Goal: Information Seeking & Learning: Find specific fact

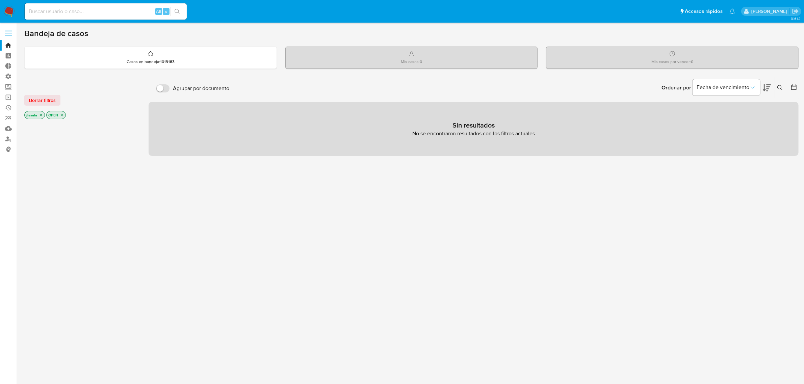
click at [83, 12] on input at bounding box center [106, 11] width 162 height 9
type input "lasalajuli"
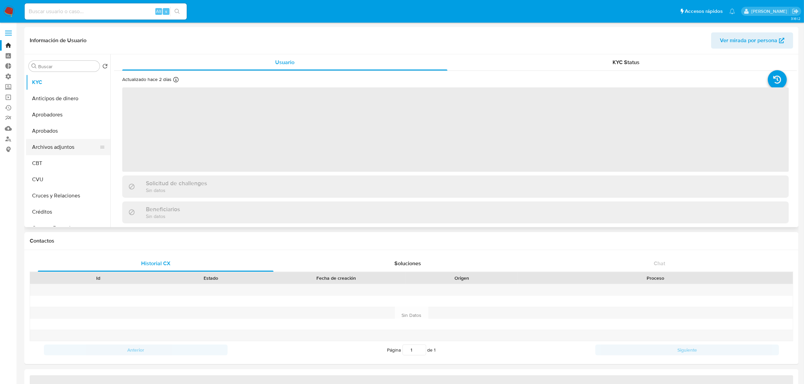
select select "10"
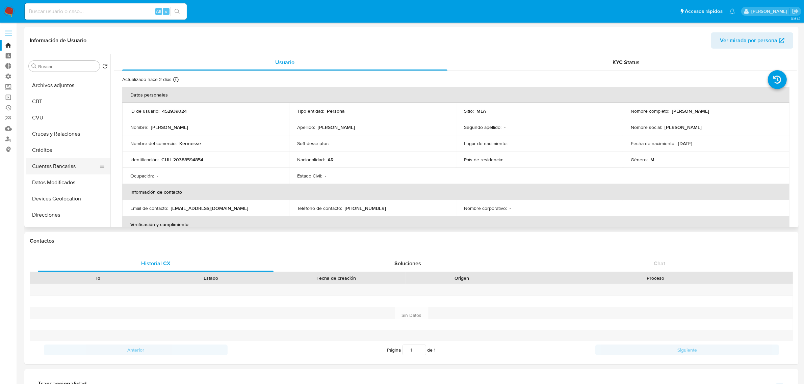
scroll to position [84, 0]
click at [66, 161] on button "Datos Modificados" at bounding box center [65, 160] width 79 height 16
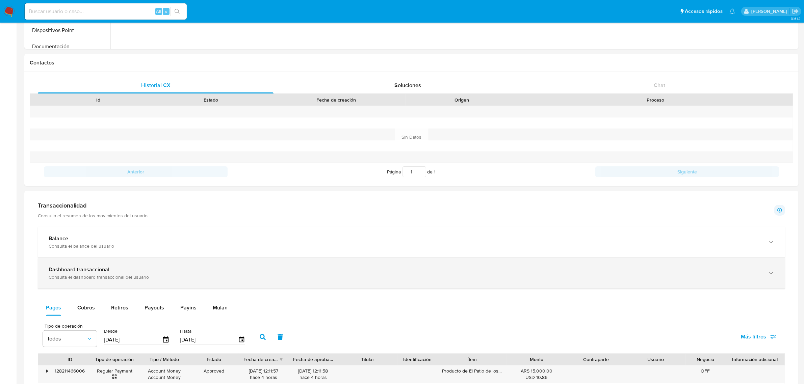
scroll to position [0, 0]
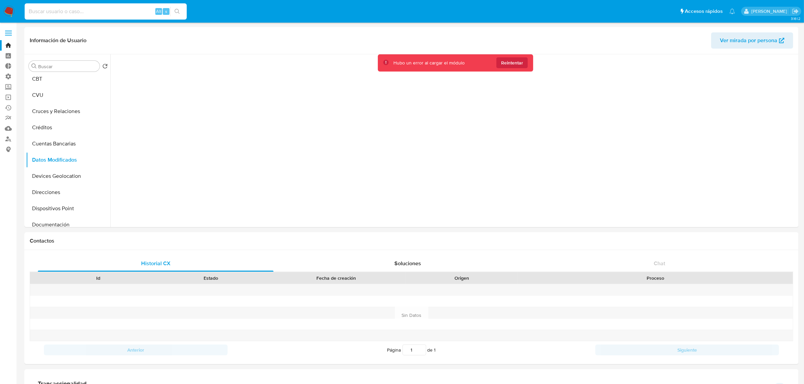
click at [107, 8] on input at bounding box center [106, 11] width 162 height 9
type input "225580946"
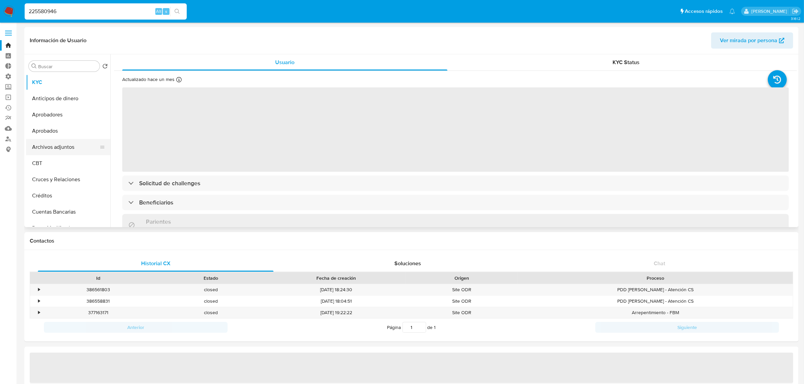
select select "10"
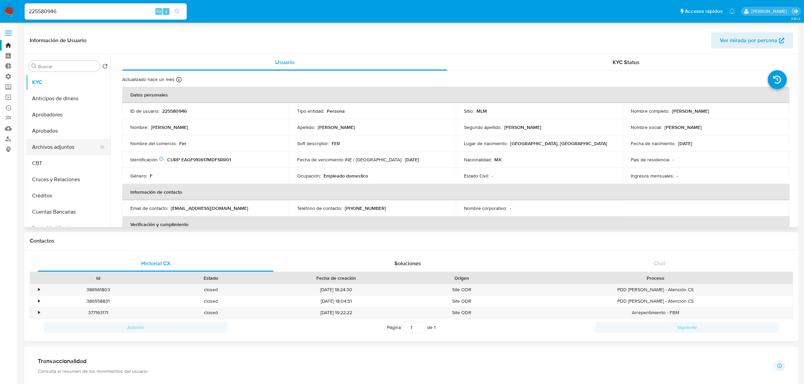
scroll to position [42, 0]
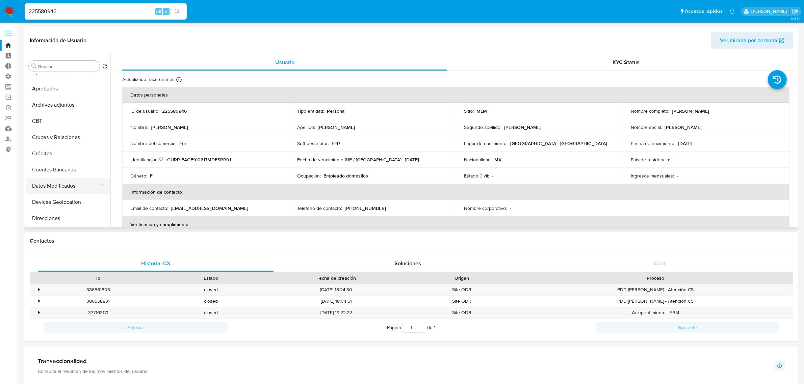
click at [68, 188] on button "Datos Modificados" at bounding box center [65, 186] width 79 height 16
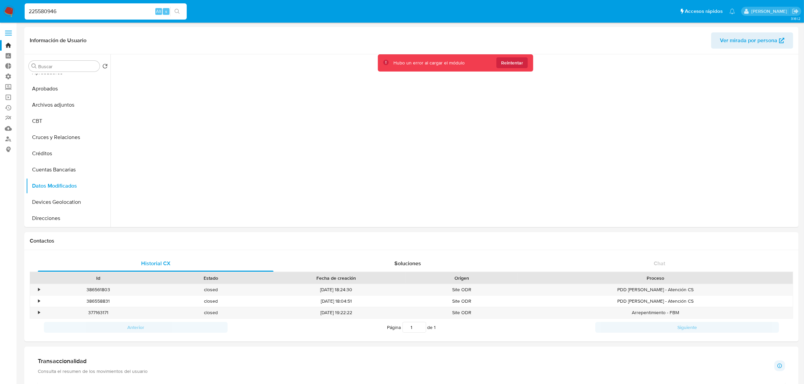
click at [9, 48] on link "Bandeja" at bounding box center [40, 45] width 80 height 10
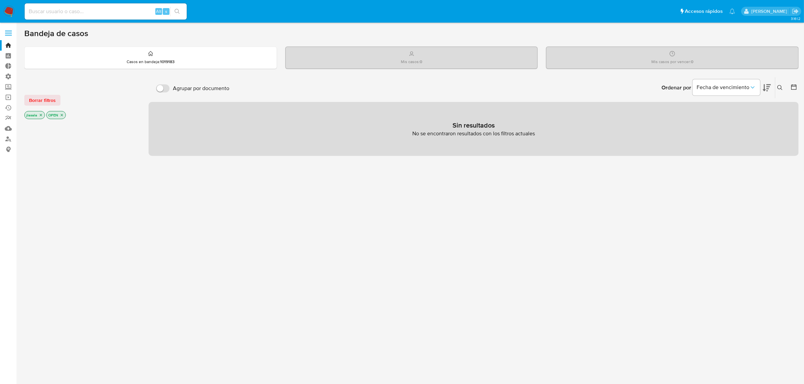
click at [89, 16] on div "Alt s" at bounding box center [106, 11] width 162 height 16
click at [86, 12] on input at bounding box center [106, 11] width 162 height 9
type input "lasalajuli"
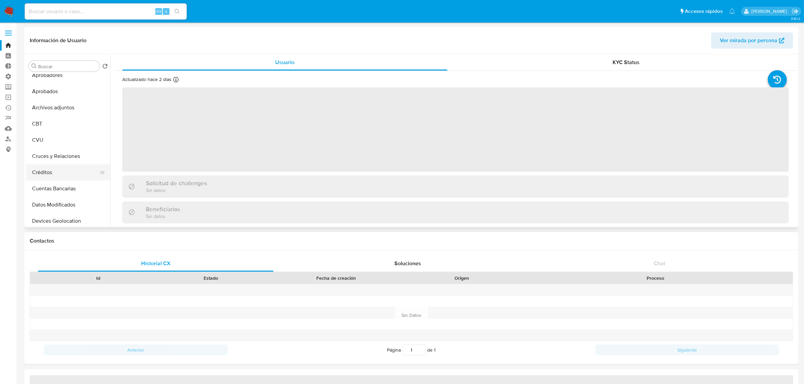
select select "10"
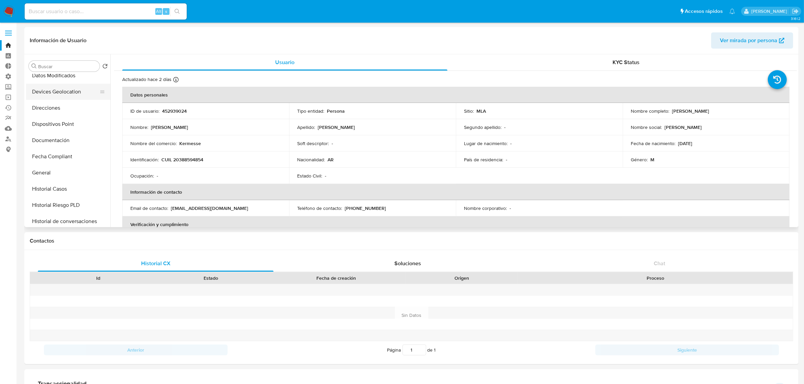
scroll to position [127, 0]
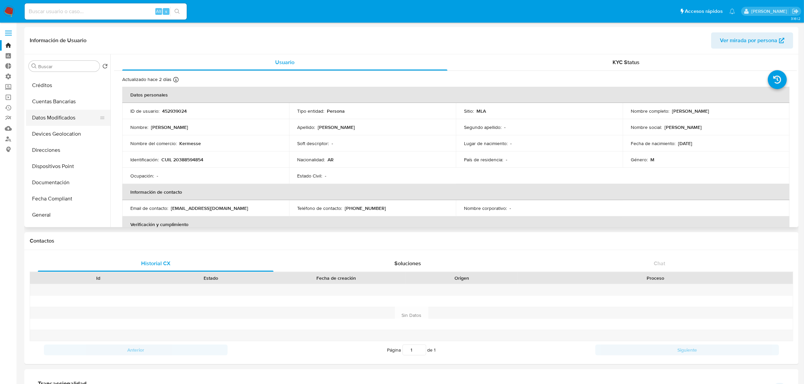
click at [61, 122] on button "Datos Modificados" at bounding box center [65, 118] width 79 height 16
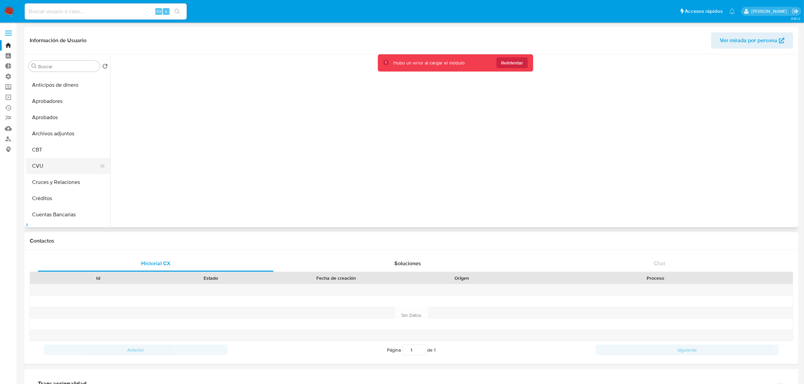
scroll to position [0, 0]
click at [49, 80] on button "KYC" at bounding box center [65, 82] width 79 height 16
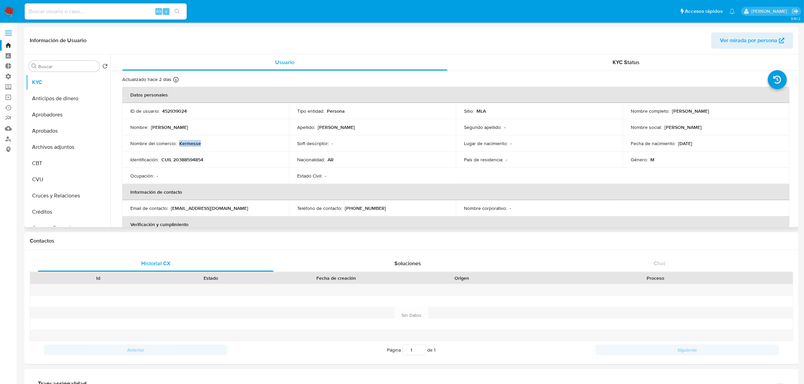
drag, startPoint x: 186, startPoint y: 145, endPoint x: 180, endPoint y: 146, distance: 6.1
click at [180, 146] on div "Nombre del comercio : Kermesse" at bounding box center [205, 143] width 151 height 6
click at [183, 148] on td "Nombre del comercio : Kermesse" at bounding box center [205, 143] width 167 height 16
click at [72, 11] on input at bounding box center [106, 11] width 162 height 9
type input "225580946"
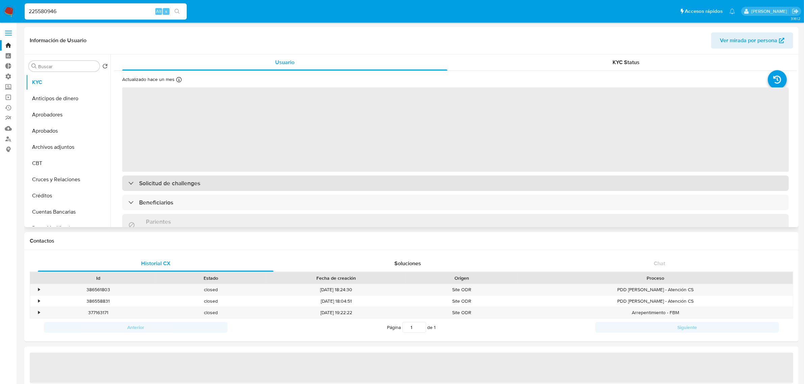
select select "10"
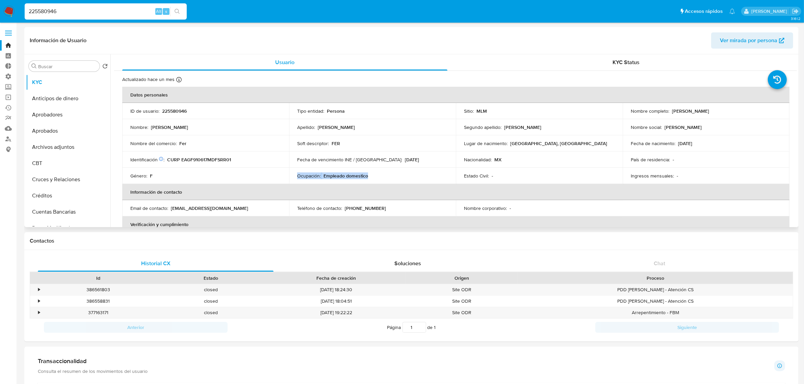
drag, startPoint x: 296, startPoint y: 177, endPoint x: 380, endPoint y: 179, distance: 84.1
click at [380, 179] on div "Ocupación : Empleado domestico" at bounding box center [372, 176] width 151 height 6
click at [377, 176] on div "Ocupación : Empleado domestico" at bounding box center [372, 176] width 151 height 6
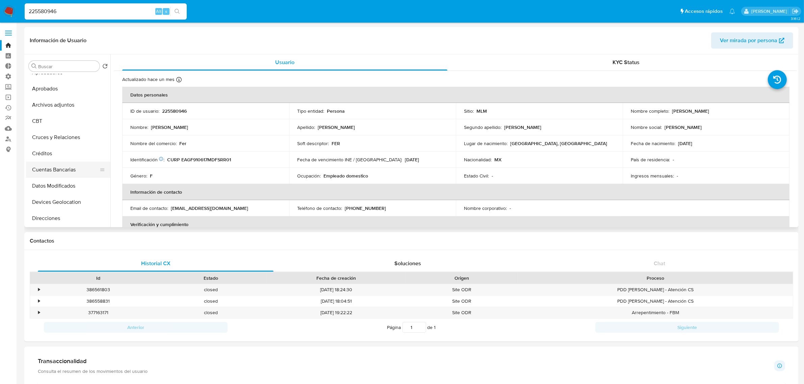
scroll to position [84, 0]
click at [65, 144] on button "Datos Modificados" at bounding box center [65, 144] width 79 height 16
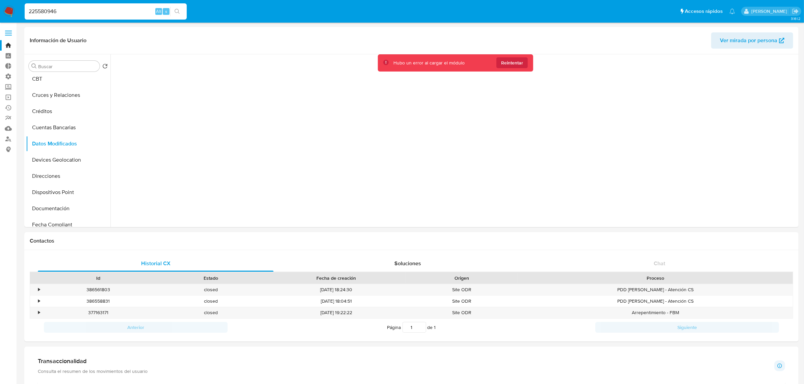
click at [9, 46] on link "Bandeja" at bounding box center [40, 45] width 80 height 10
